Goal: Task Accomplishment & Management: Complete application form

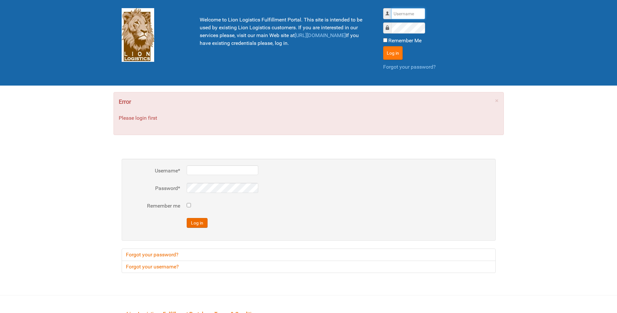
type input "lion"
click at [395, 51] on button "Log in" at bounding box center [393, 53] width 20 height 14
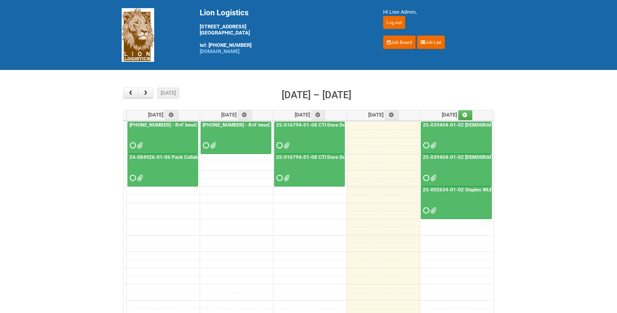
click at [475, 195] on div at bounding box center [456, 204] width 70 height 21
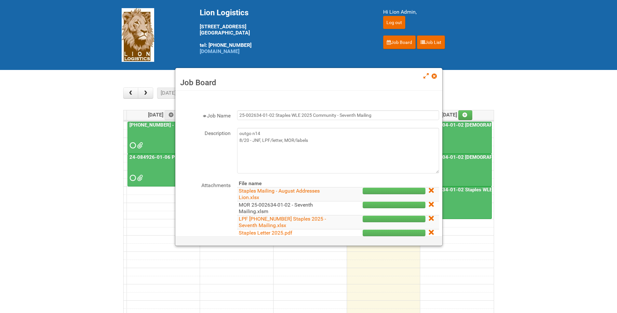
click at [298, 204] on link "MOR 25-002634-01-02 - Seventh Mailing.xlsm" at bounding box center [276, 208] width 74 height 13
click at [435, 78] on span at bounding box center [434, 76] width 5 height 5
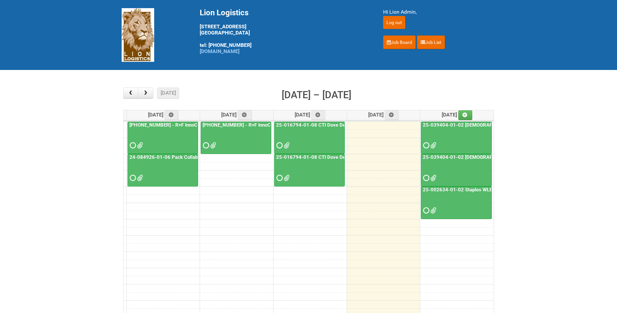
click at [433, 146] on span at bounding box center [432, 145] width 5 height 5
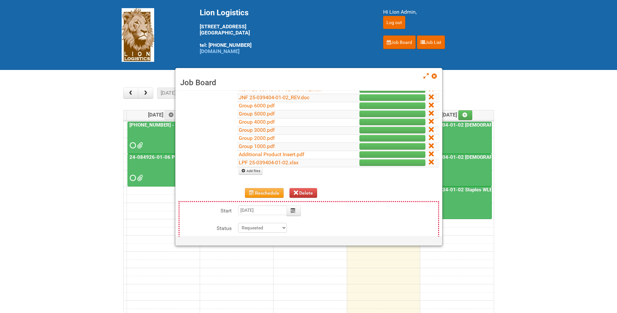
scroll to position [130, 0]
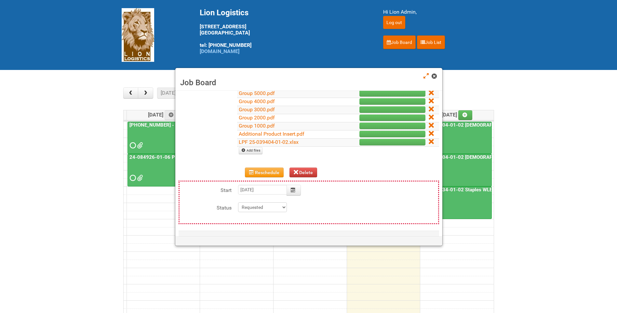
click at [432, 73] on link at bounding box center [435, 77] width 6 height 8
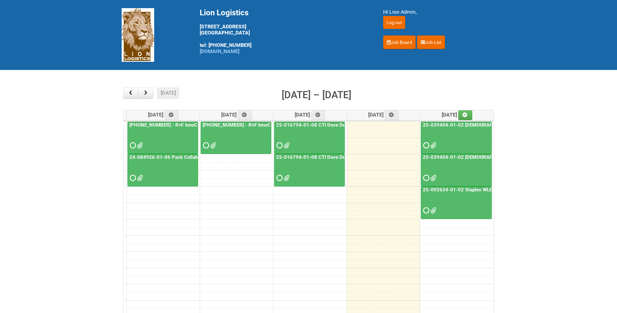
click at [464, 160] on link "25-039404-01-02 [DEMOGRAPHIC_DATA] Wet Shave SQM - photo slot" at bounding box center [500, 157] width 158 height 6
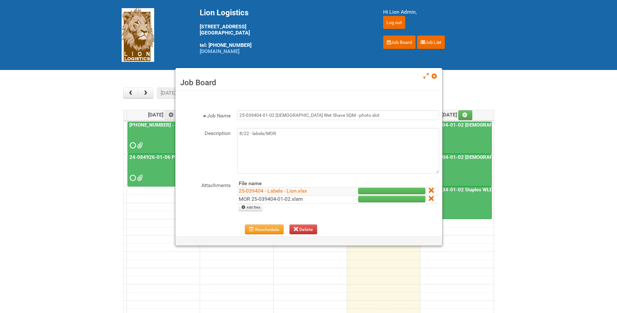
click at [287, 198] on link "MOR 25-039404-01-02.xlsm" at bounding box center [271, 199] width 64 height 6
click at [435, 74] on span at bounding box center [434, 76] width 5 height 5
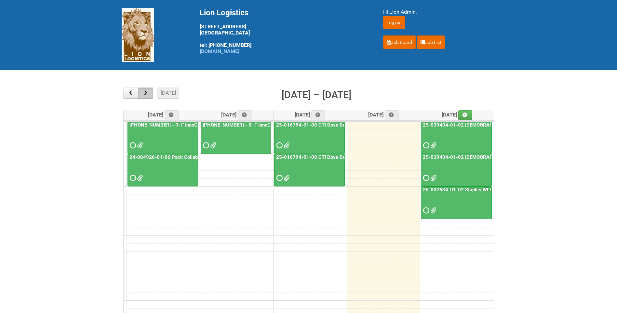
click at [148, 89] on button "button" at bounding box center [145, 92] width 15 height 11
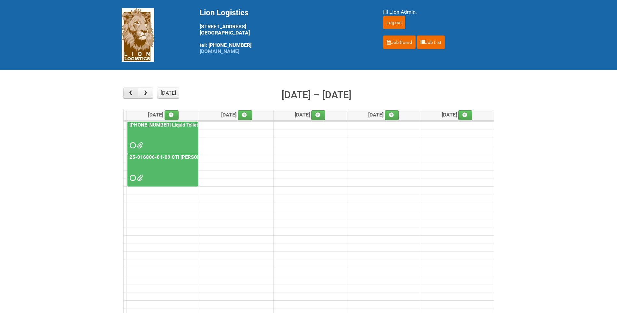
click at [134, 90] on button "button" at bounding box center [130, 92] width 15 height 11
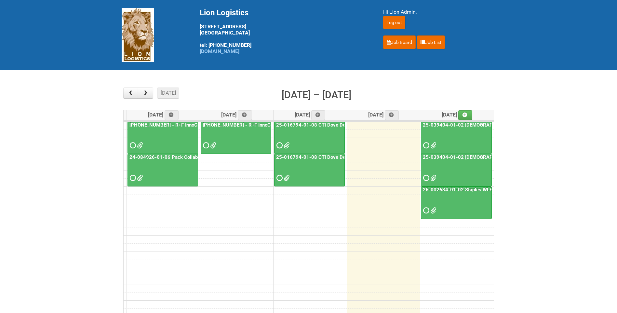
click at [451, 195] on div at bounding box center [456, 204] width 70 height 21
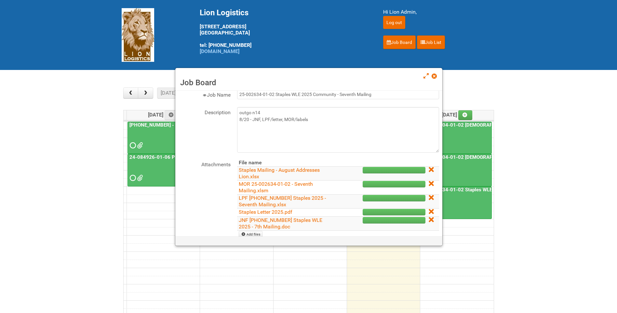
scroll to position [98, 0]
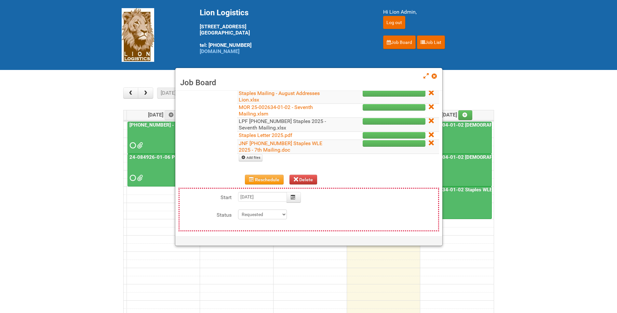
click at [288, 122] on link "LPF [PHONE_NUMBER] Staples 2025 - Seventh Mailing.xlsx" at bounding box center [282, 124] width 87 height 13
click at [435, 76] on span at bounding box center [434, 76] width 5 height 5
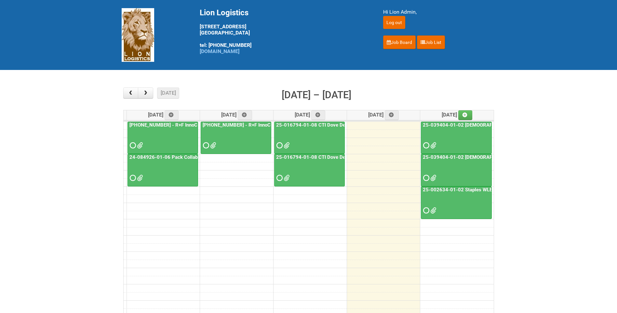
click at [433, 176] on span at bounding box center [432, 178] width 5 height 5
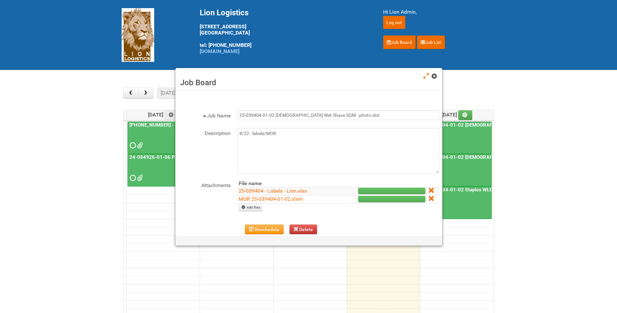
click at [434, 75] on span at bounding box center [434, 76] width 5 height 5
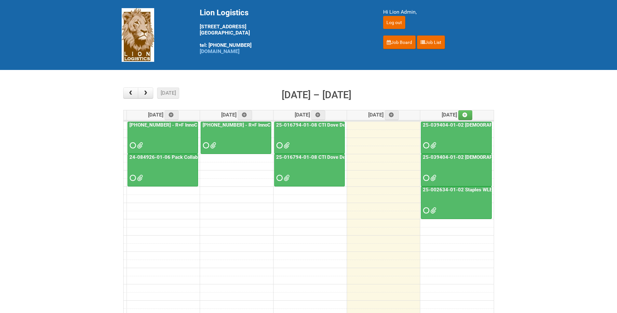
click at [326, 159] on link "25-016794-01-08 CTI Dove Deep Moisture - Photos slot" at bounding box center [338, 157] width 127 height 6
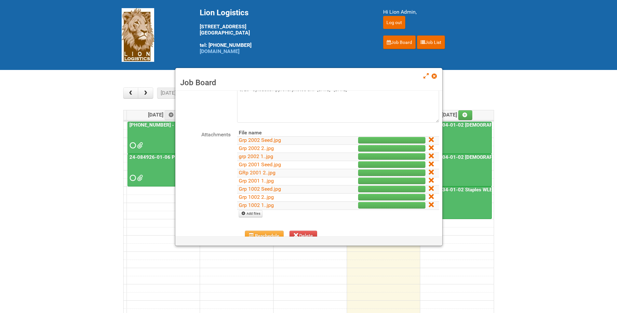
scroll to position [65, 0]
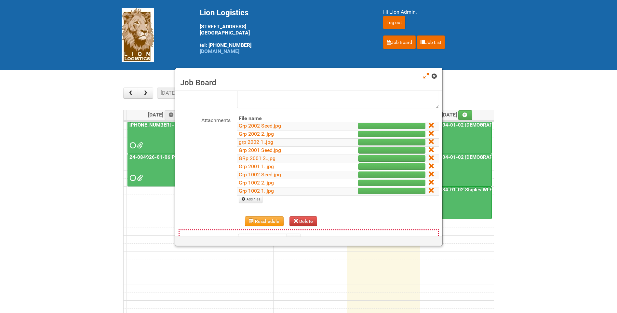
click at [434, 77] on span at bounding box center [434, 76] width 5 height 5
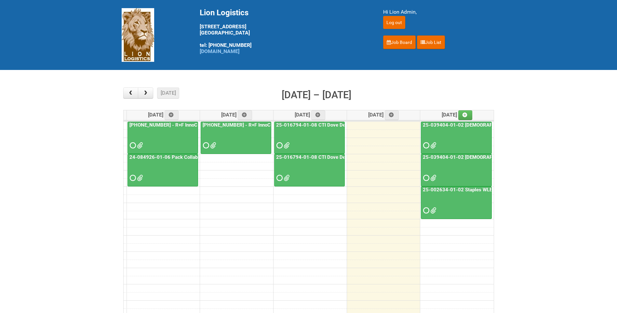
click at [331, 122] on link "25-016794-01-08 CTI Dove Deep Moisture" at bounding box center [324, 125] width 98 height 6
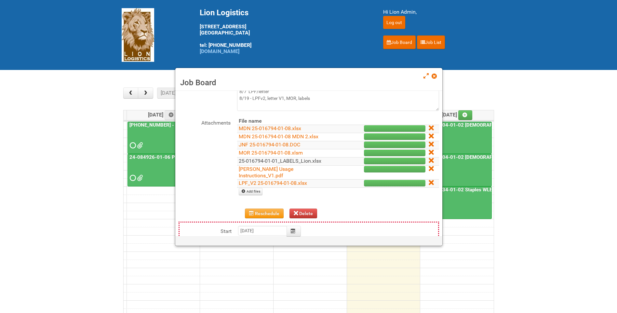
scroll to position [98, 0]
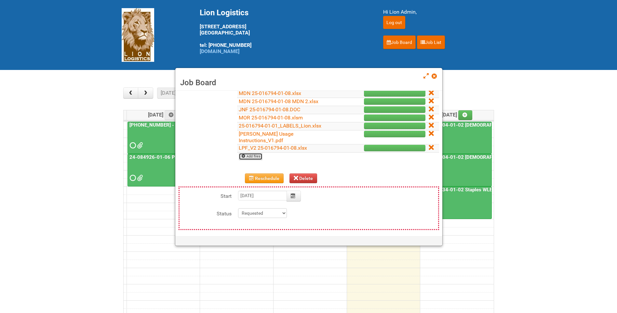
click at [258, 153] on link "Add files" at bounding box center [251, 156] width 24 height 7
type input "C:\fakepath\MDN 25-016794-01-08 - LEFTOVERS.xlsx"
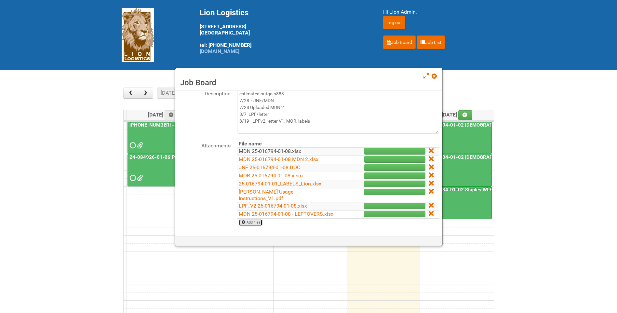
scroll to position [33, 0]
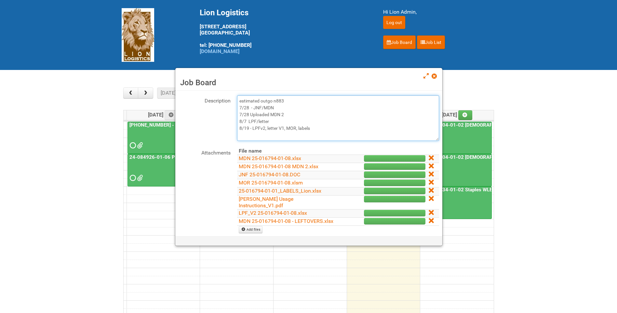
click at [316, 132] on textarea "estimated outgo n883 7/28 - JNF/MDN 7/28 Uploaded MDN 2 8/7 LPF/letter 8/19 - L…" at bounding box center [338, 118] width 202 height 46
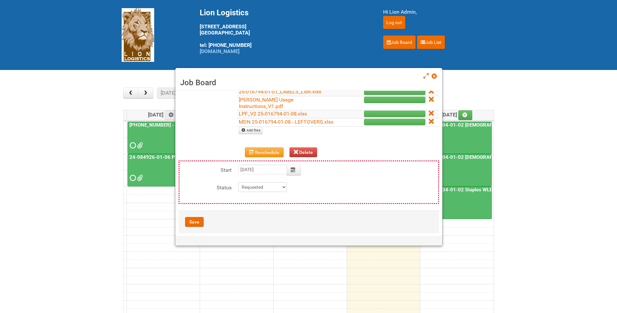
scroll to position [132, 0]
type textarea "estimated outgo n883 7/28 - JNF/MDN 7/28 Uploaded MDN 2 8/7 LPF/letter 8/19 - L…"
click at [200, 216] on button "Save" at bounding box center [194, 221] width 19 height 10
type input "2025-08-20 09:00:00"
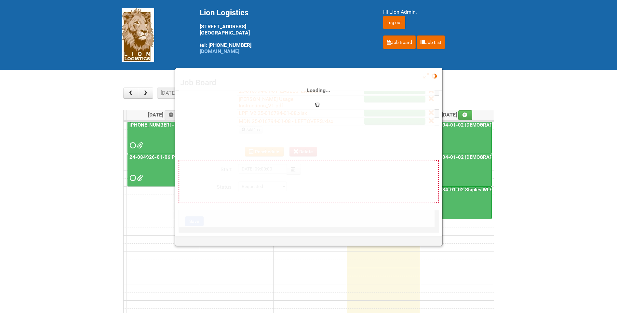
click at [564, 220] on main "× ■ - My Jobs ■ - Other Jobs Add today month week Aug 18 – 22, 2025 Mon 8/18 Tu…" at bounding box center [308, 203] width 617 height 266
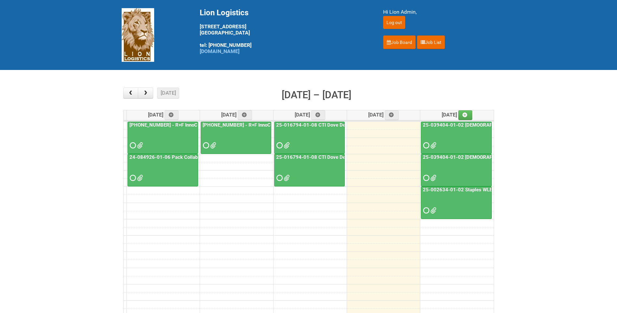
click at [316, 158] on link "25-016794-01-08 CTI Dove Deep Moisture - Photos slot" at bounding box center [338, 157] width 127 height 6
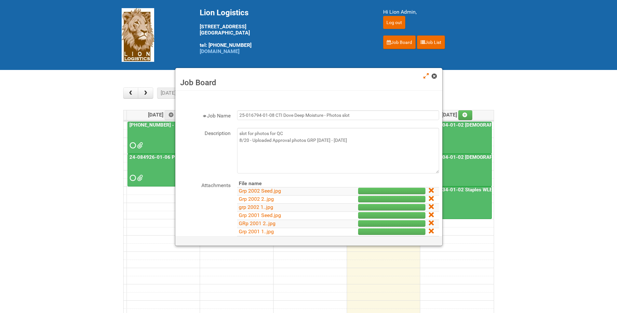
click at [435, 79] on link at bounding box center [435, 77] width 6 height 8
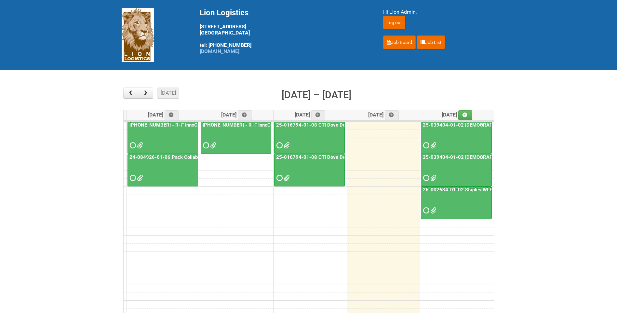
click at [324, 133] on div at bounding box center [309, 139] width 69 height 21
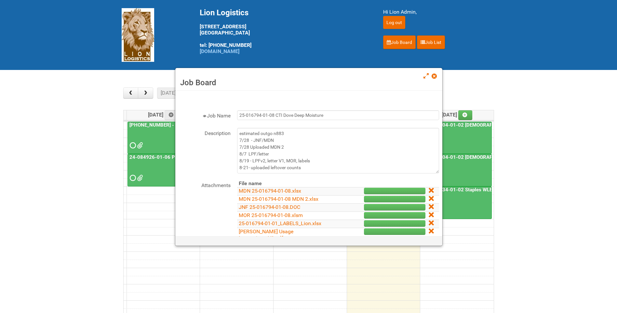
scroll to position [33, 0]
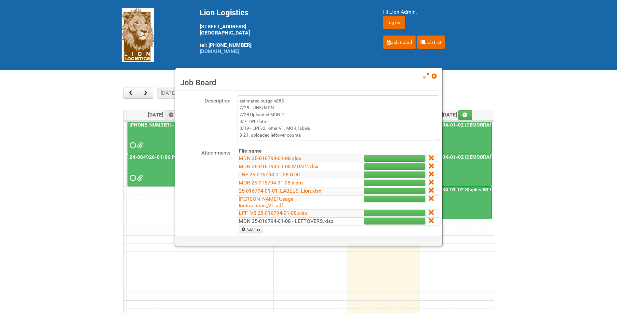
click at [289, 218] on link "MDN 25-016794-01-08 - LEFTOVERS.xlsx" at bounding box center [286, 221] width 95 height 6
click at [433, 77] on span at bounding box center [434, 76] width 5 height 5
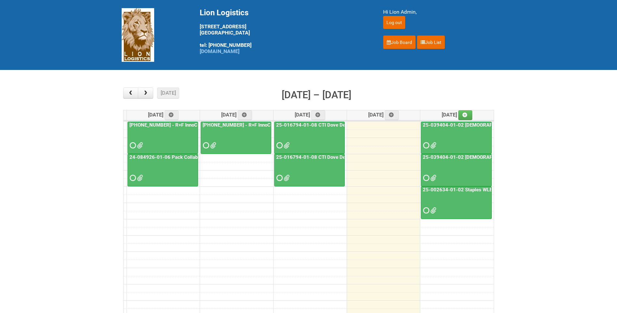
click at [463, 161] on div "25-039404-01-02 [DEMOGRAPHIC_DATA] Wet Shave SQM - photo slot" at bounding box center [456, 168] width 70 height 28
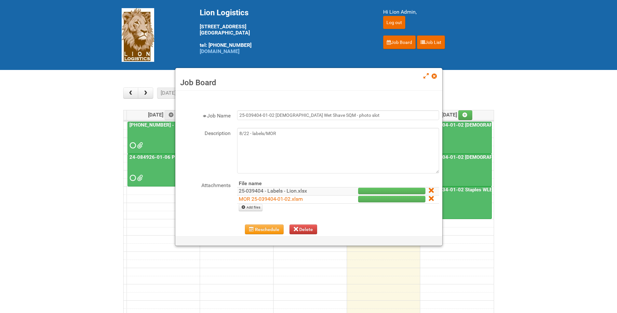
click at [293, 189] on link "25-039404 - Labels - Lion.xlsx" at bounding box center [273, 191] width 68 height 6
drag, startPoint x: 434, startPoint y: 73, endPoint x: 444, endPoint y: 64, distance: 13.1
click at [434, 73] on link at bounding box center [435, 77] width 6 height 8
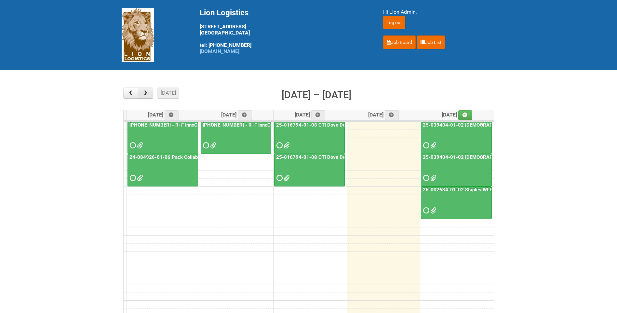
click at [146, 87] on button "button" at bounding box center [145, 92] width 15 height 11
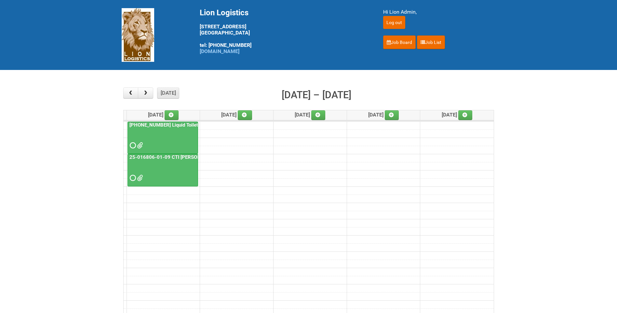
click at [168, 94] on button "[DATE]" at bounding box center [168, 92] width 22 height 11
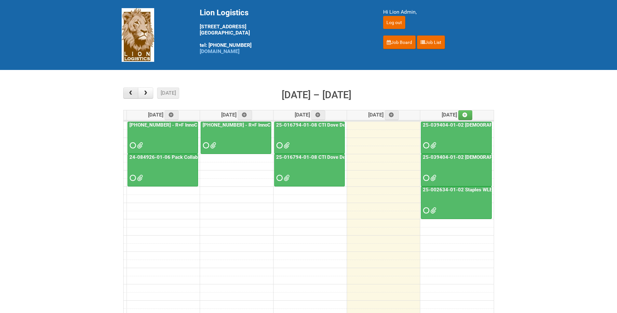
click at [132, 90] on button "button" at bounding box center [130, 92] width 15 height 11
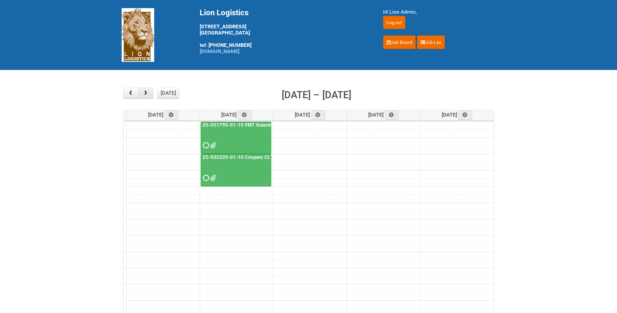
click at [144, 93] on span "button" at bounding box center [145, 92] width 6 height 5
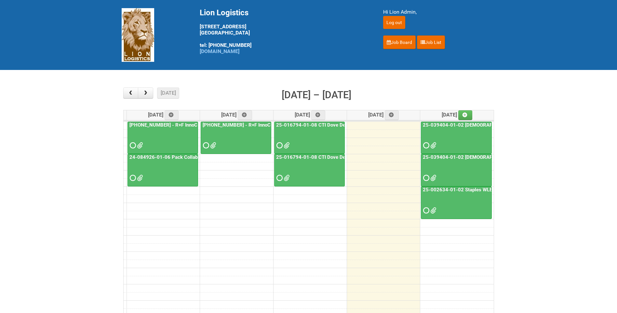
click at [430, 178] on div at bounding box center [456, 172] width 70 height 21
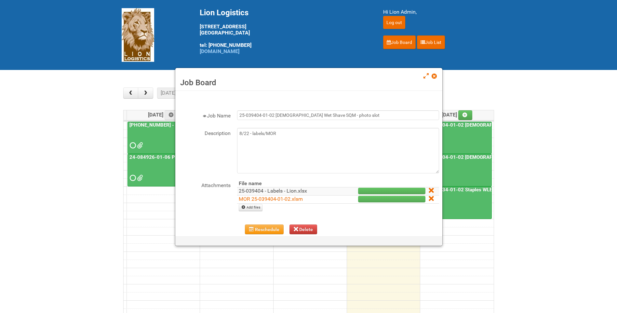
click at [276, 192] on link "25-039404 - Labels - Lion.xlsx" at bounding box center [273, 191] width 68 height 6
click at [435, 75] on span at bounding box center [434, 76] width 5 height 5
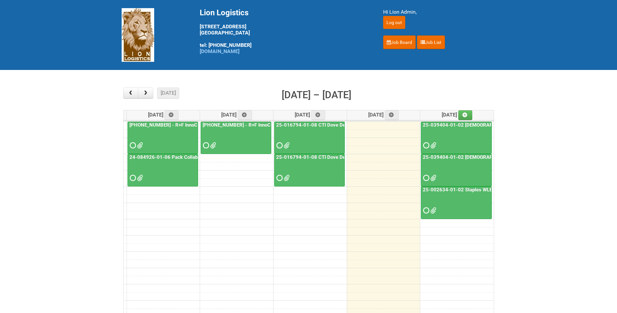
click at [453, 161] on div "25-039404-01-02 [DEMOGRAPHIC_DATA] Wet Shave SQM - photo slot" at bounding box center [456, 168] width 70 height 28
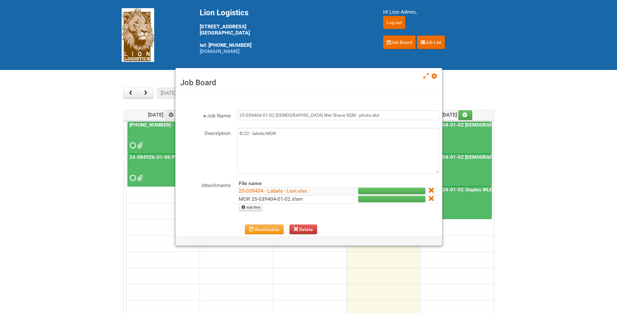
click at [273, 197] on link "MOR 25-039404-01-02.xlsm" at bounding box center [271, 199] width 64 height 6
click at [436, 78] on span at bounding box center [434, 76] width 5 height 5
